Goal: Book appointment/travel/reservation

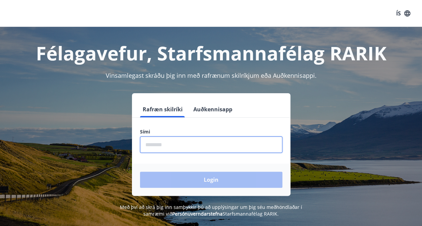
click at [188, 143] on input "phone" at bounding box center [211, 145] width 142 height 16
type input "********"
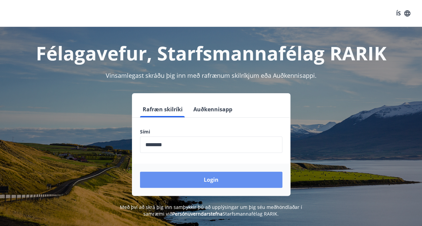
click at [208, 182] on button "Login" at bounding box center [211, 180] width 142 height 16
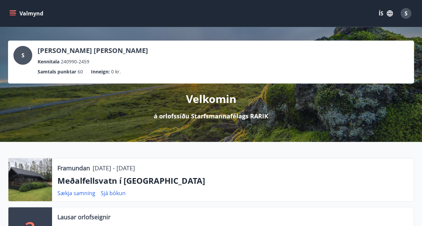
click at [15, 13] on icon "menu" at bounding box center [12, 13] width 7 height 7
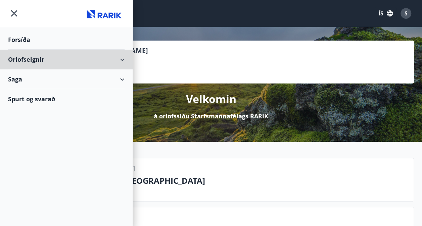
click at [73, 60] on div "Orlofseignir" at bounding box center [66, 60] width 116 height 20
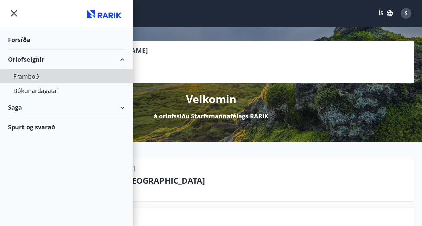
click at [31, 76] on div "Framboð" at bounding box center [66, 76] width 106 height 14
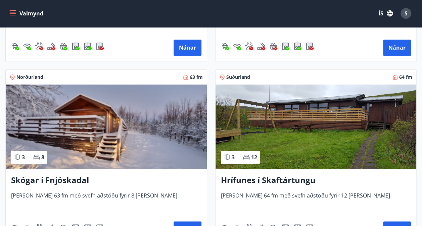
scroll to position [306, 0]
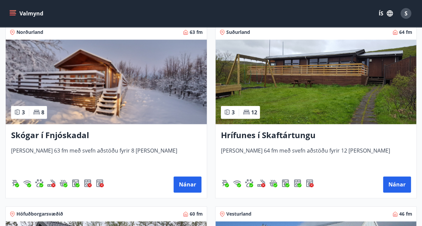
click at [141, 90] on img at bounding box center [106, 82] width 201 height 85
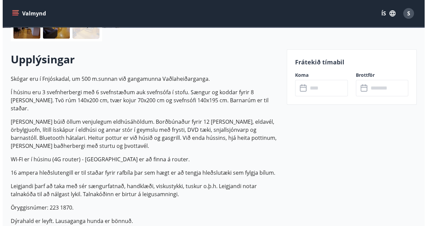
scroll to position [172, 0]
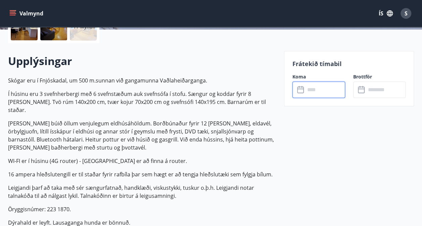
click at [322, 87] on input "text" at bounding box center [325, 90] width 40 height 16
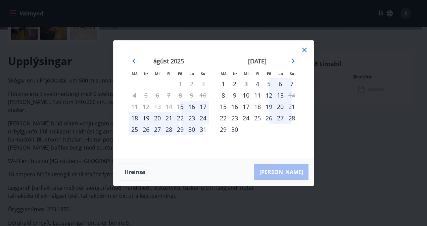
click at [291, 59] on icon "Move forward to switch to the next month." at bounding box center [292, 61] width 8 height 8
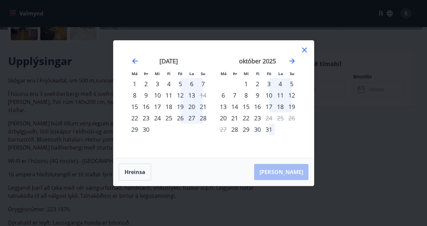
click at [291, 59] on icon "Move forward to switch to the next month." at bounding box center [292, 61] width 8 height 8
